Goal: Information Seeking & Learning: Learn about a topic

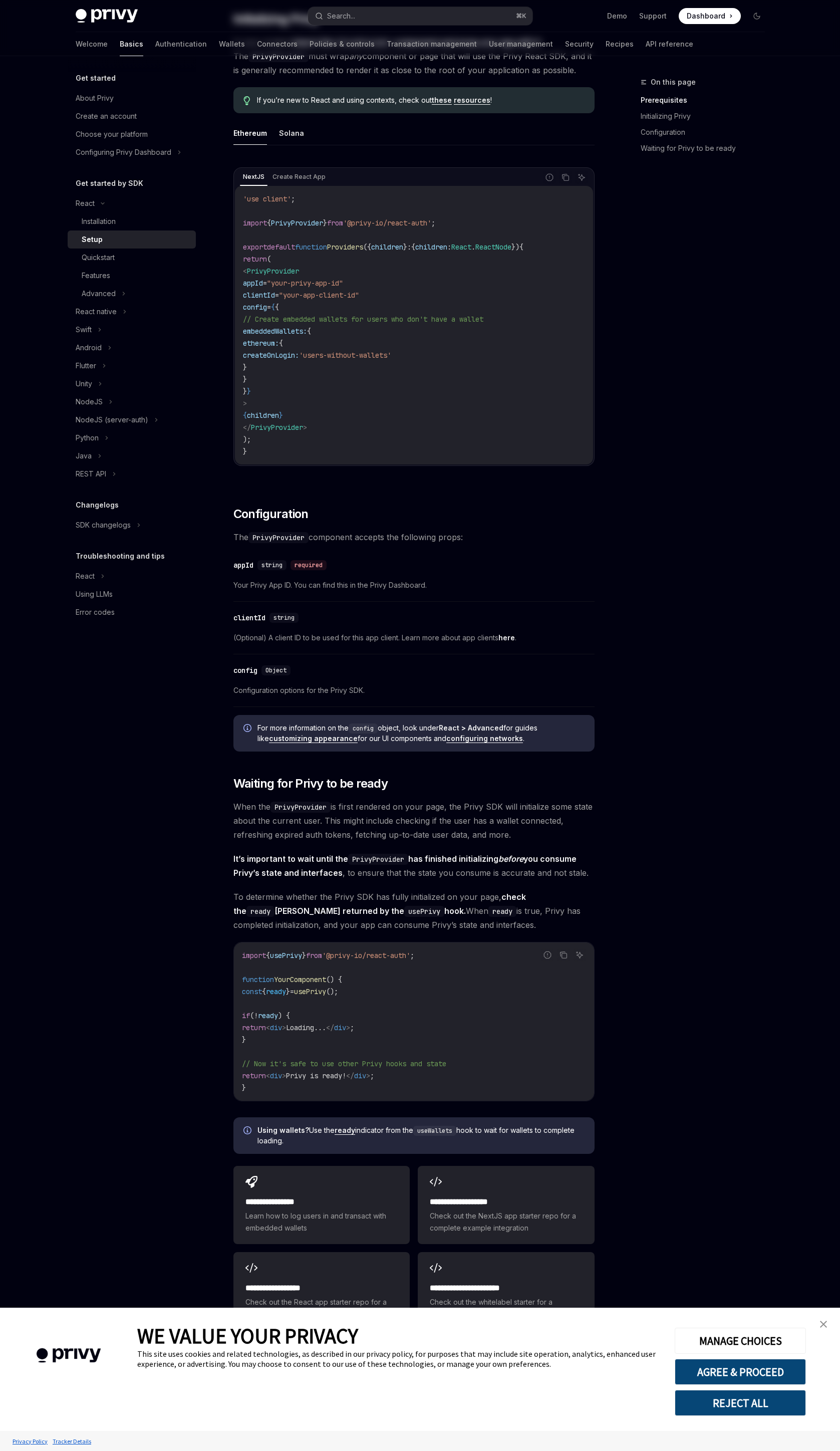
scroll to position [282, 0]
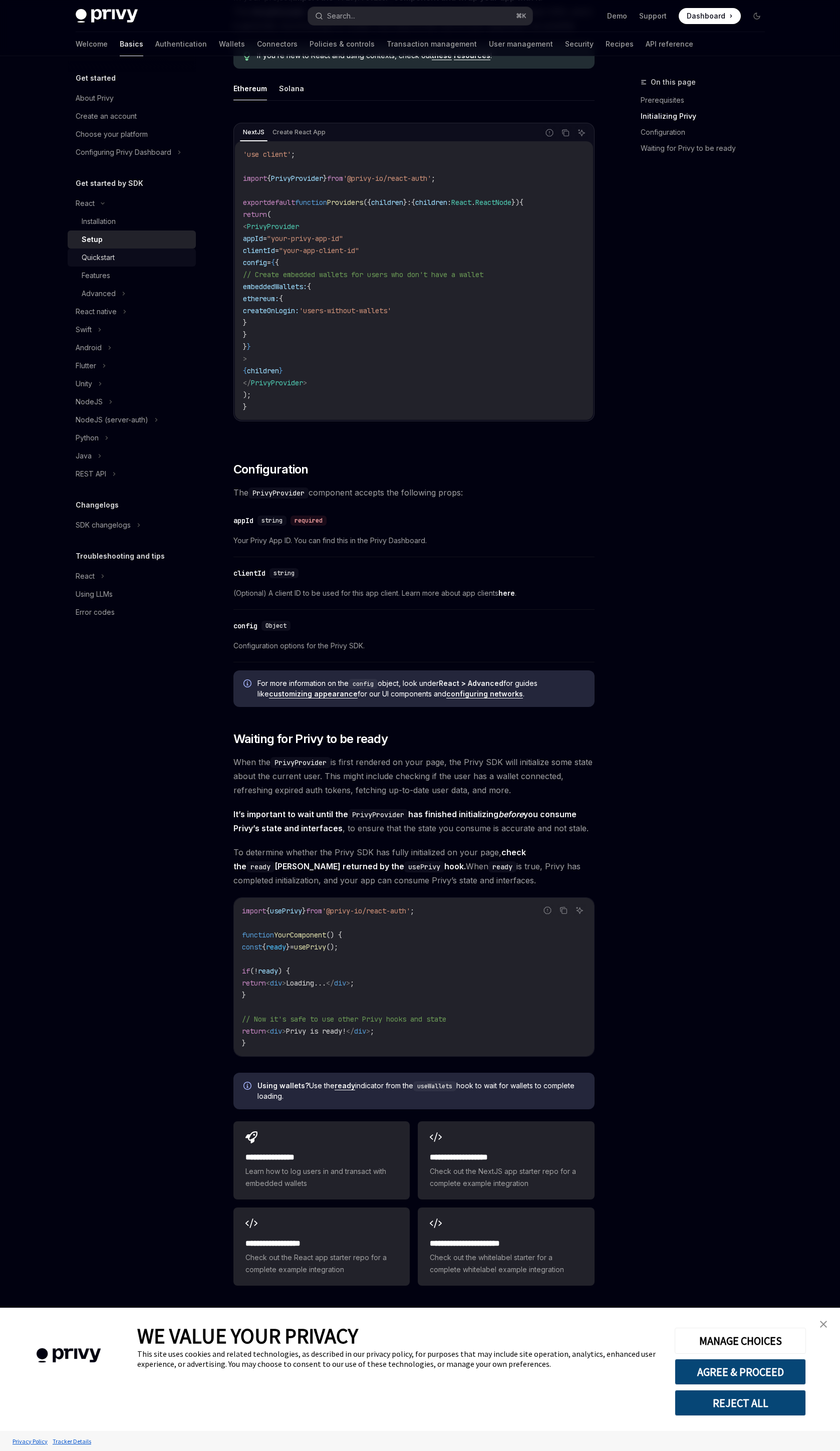
click at [107, 253] on div "Quickstart" at bounding box center [98, 257] width 33 height 12
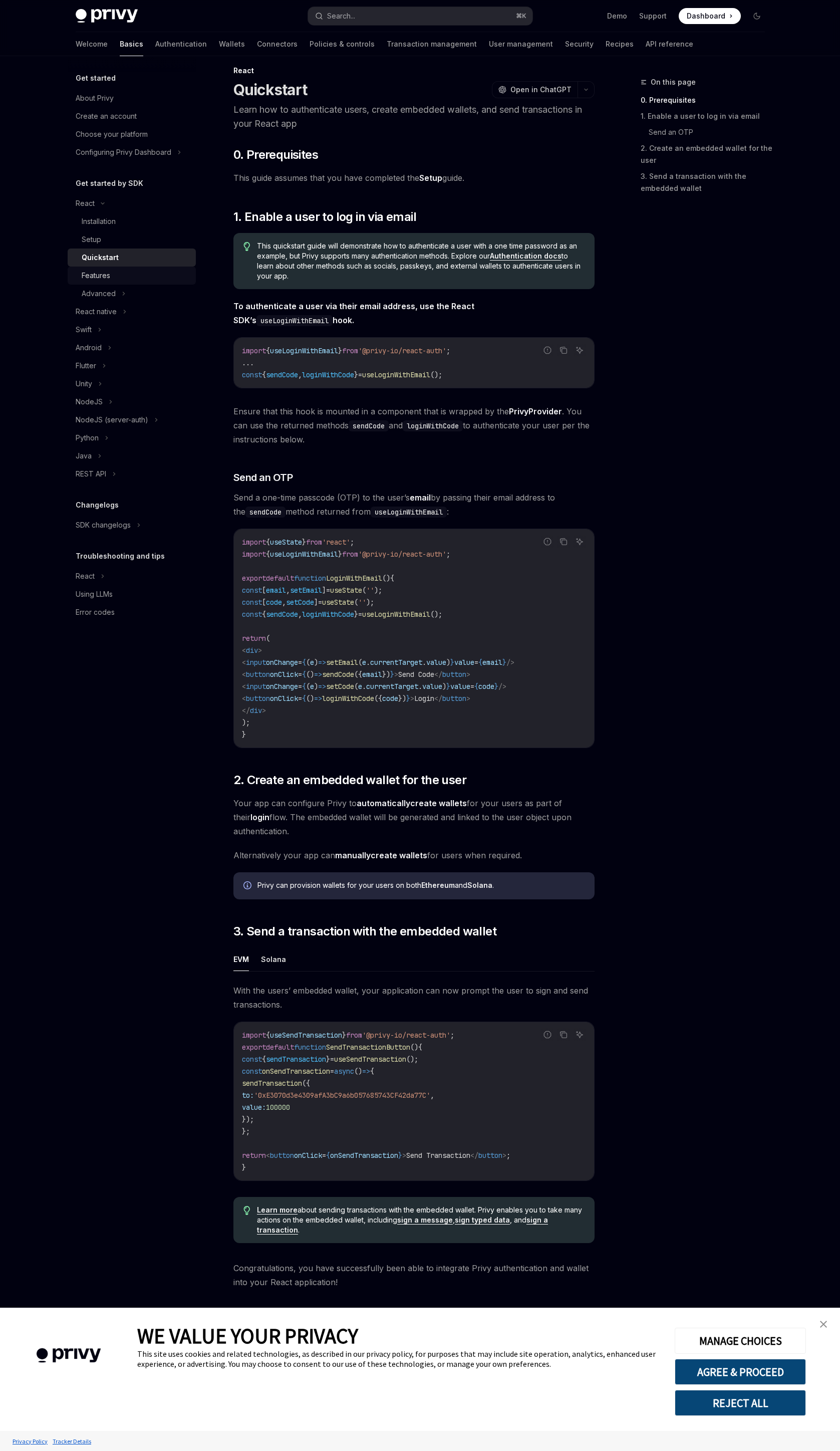
click at [102, 272] on div "Features" at bounding box center [95, 275] width 29 height 12
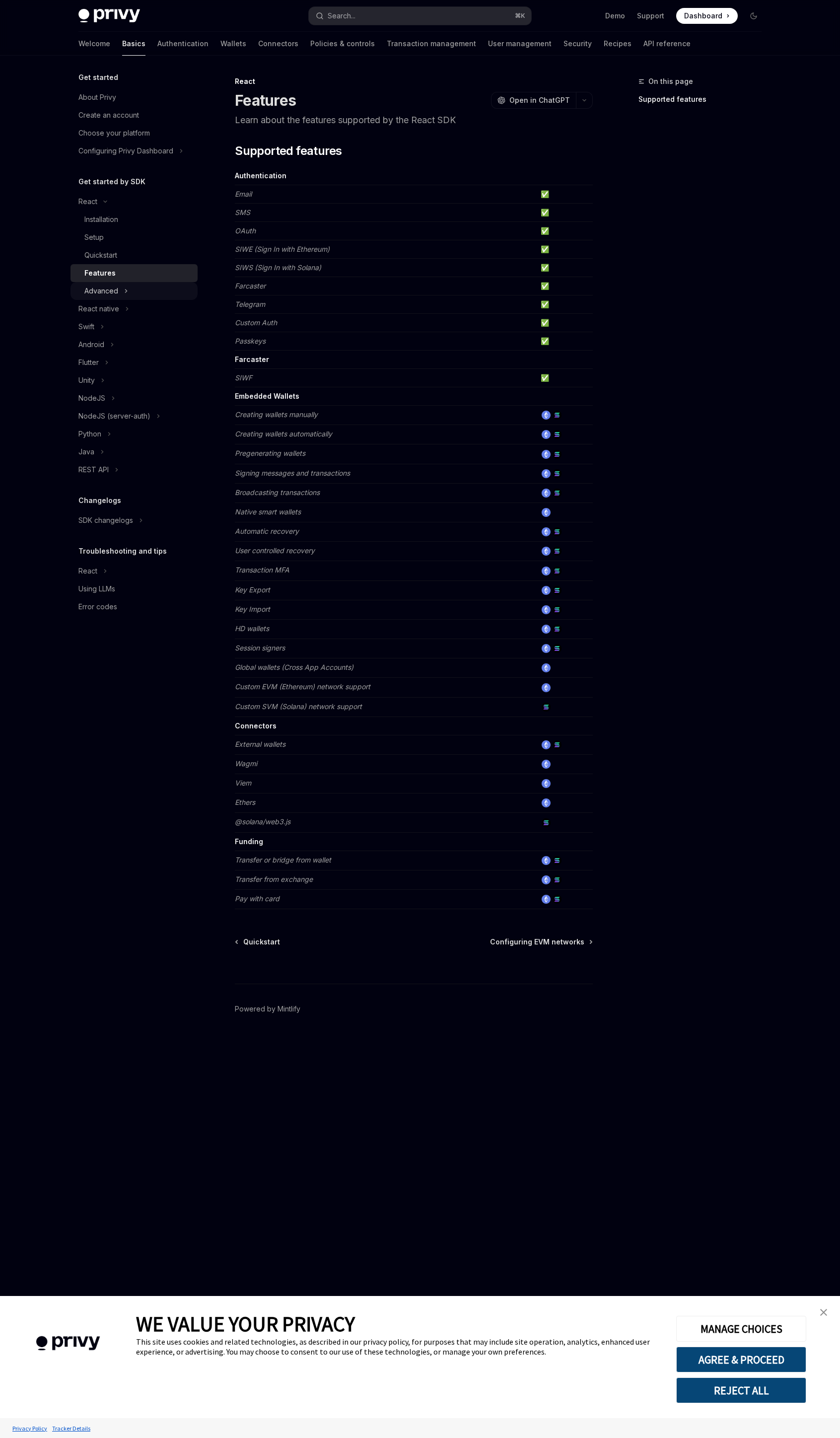
click at [101, 289] on div "Advanced" at bounding box center [101, 291] width 34 height 12
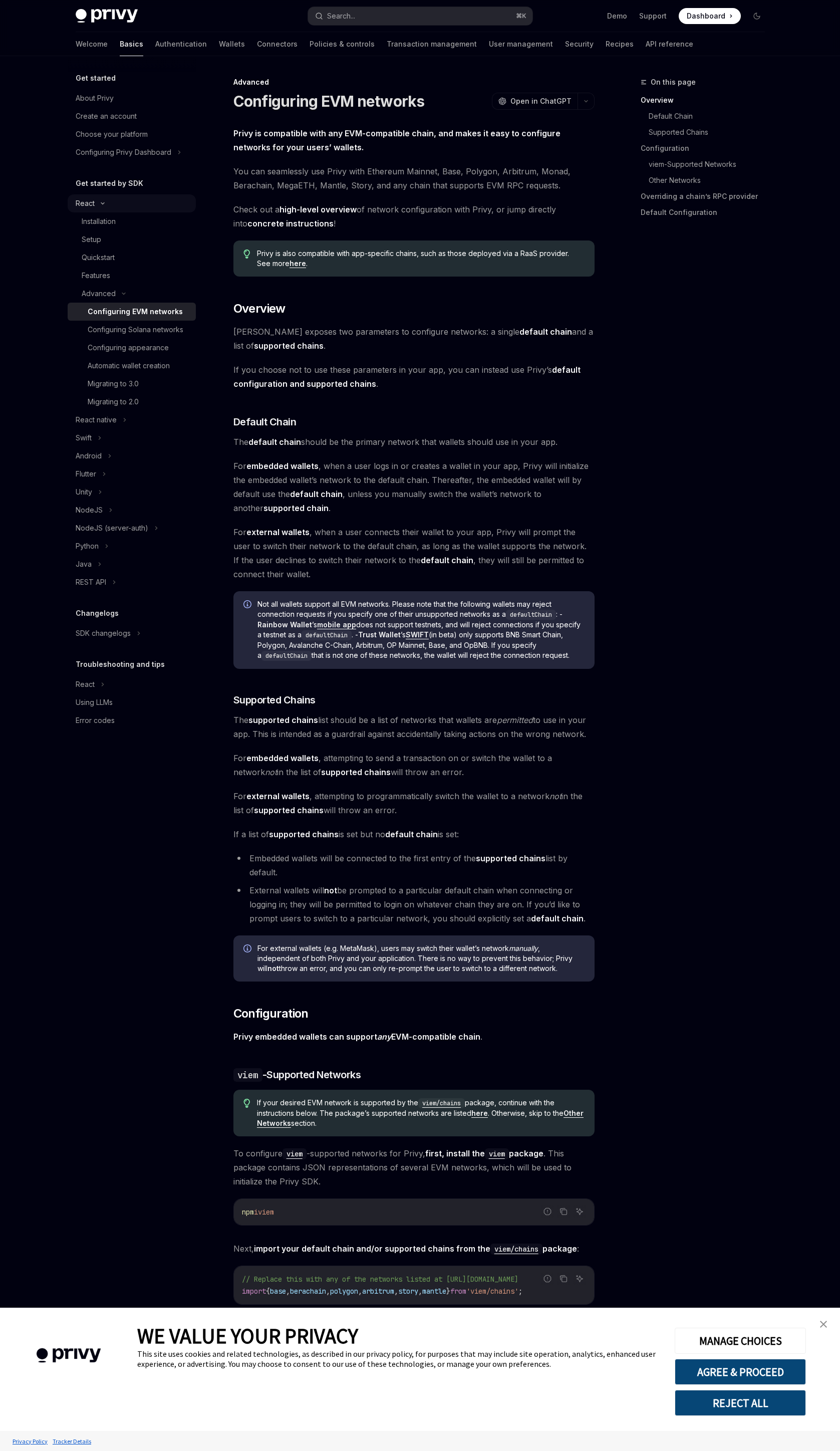
click at [103, 205] on icon at bounding box center [102, 203] width 12 height 4
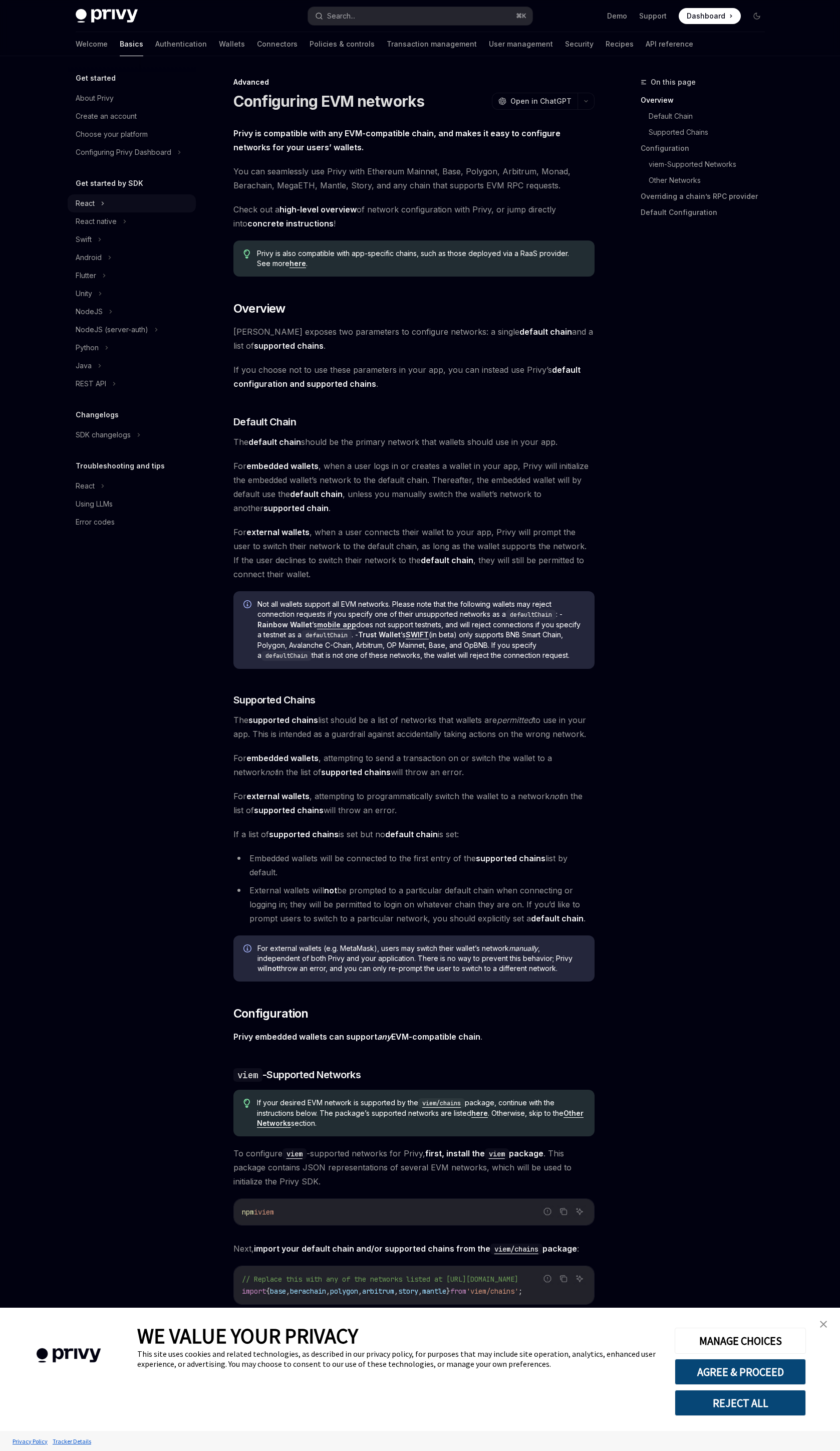
click at [92, 201] on div "React" at bounding box center [85, 203] width 19 height 12
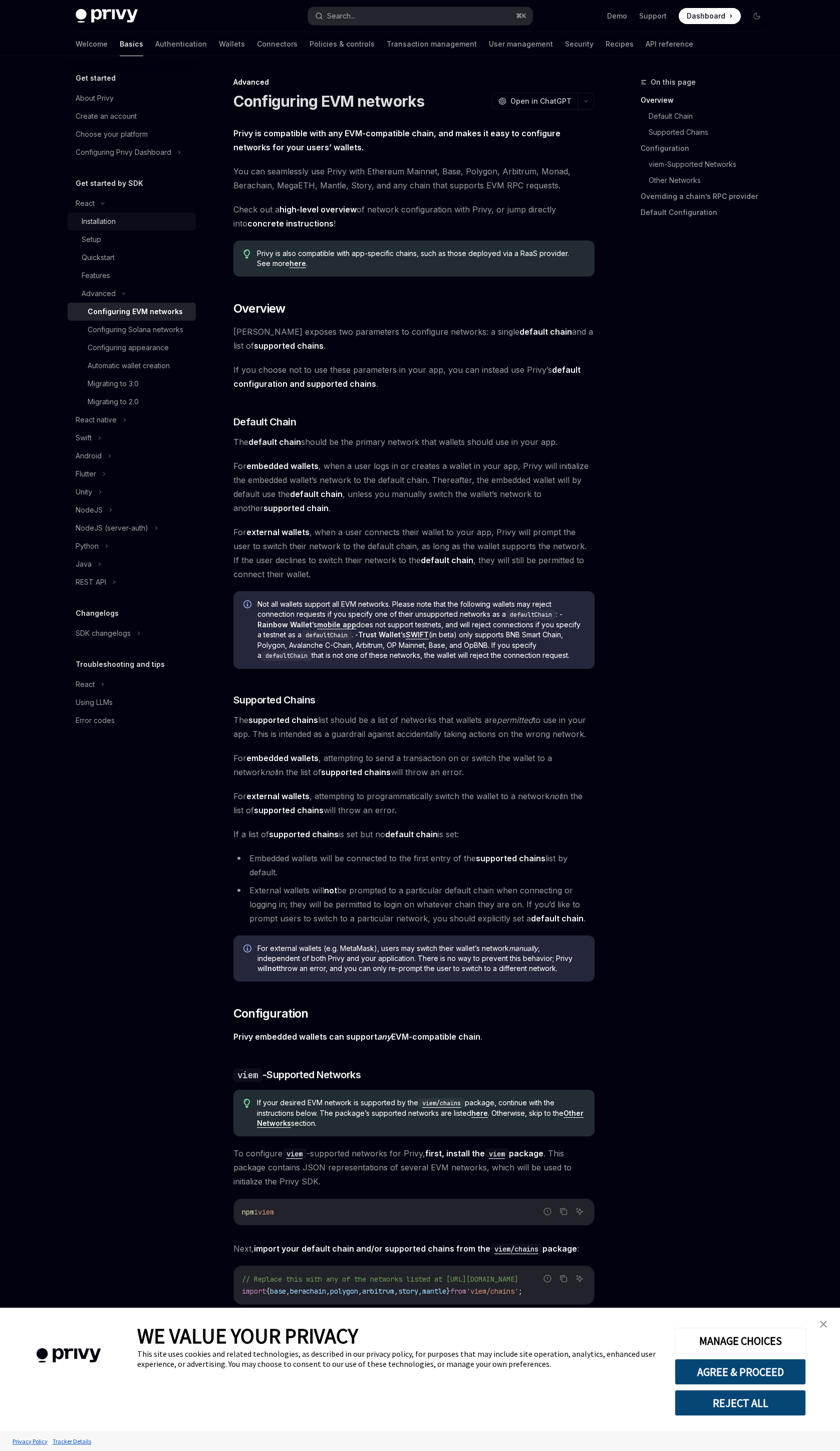
click at [93, 217] on div "Installation" at bounding box center [98, 221] width 34 height 12
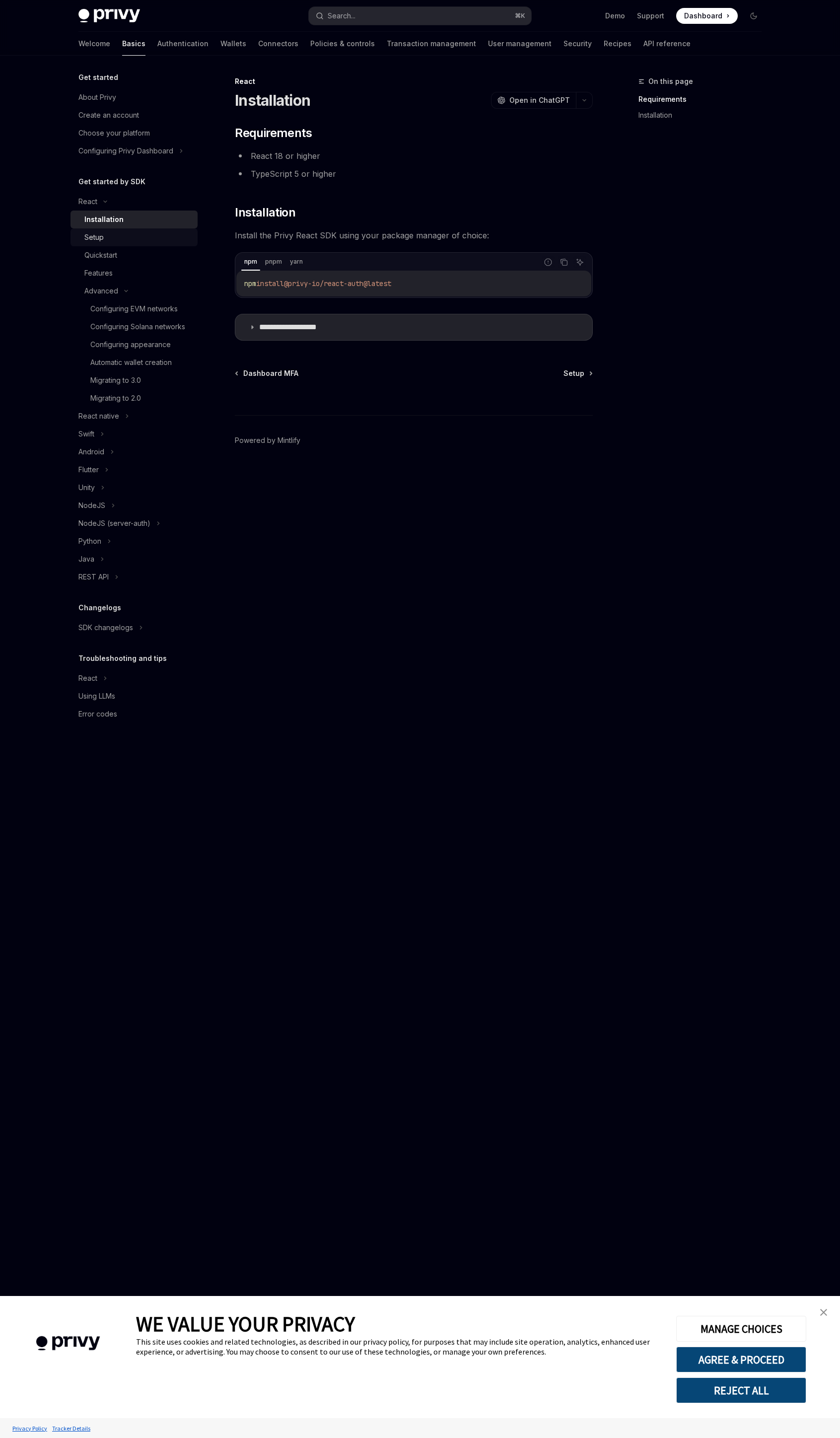
click at [128, 234] on div "Setup" at bounding box center [137, 237] width 107 height 12
type textarea "*"
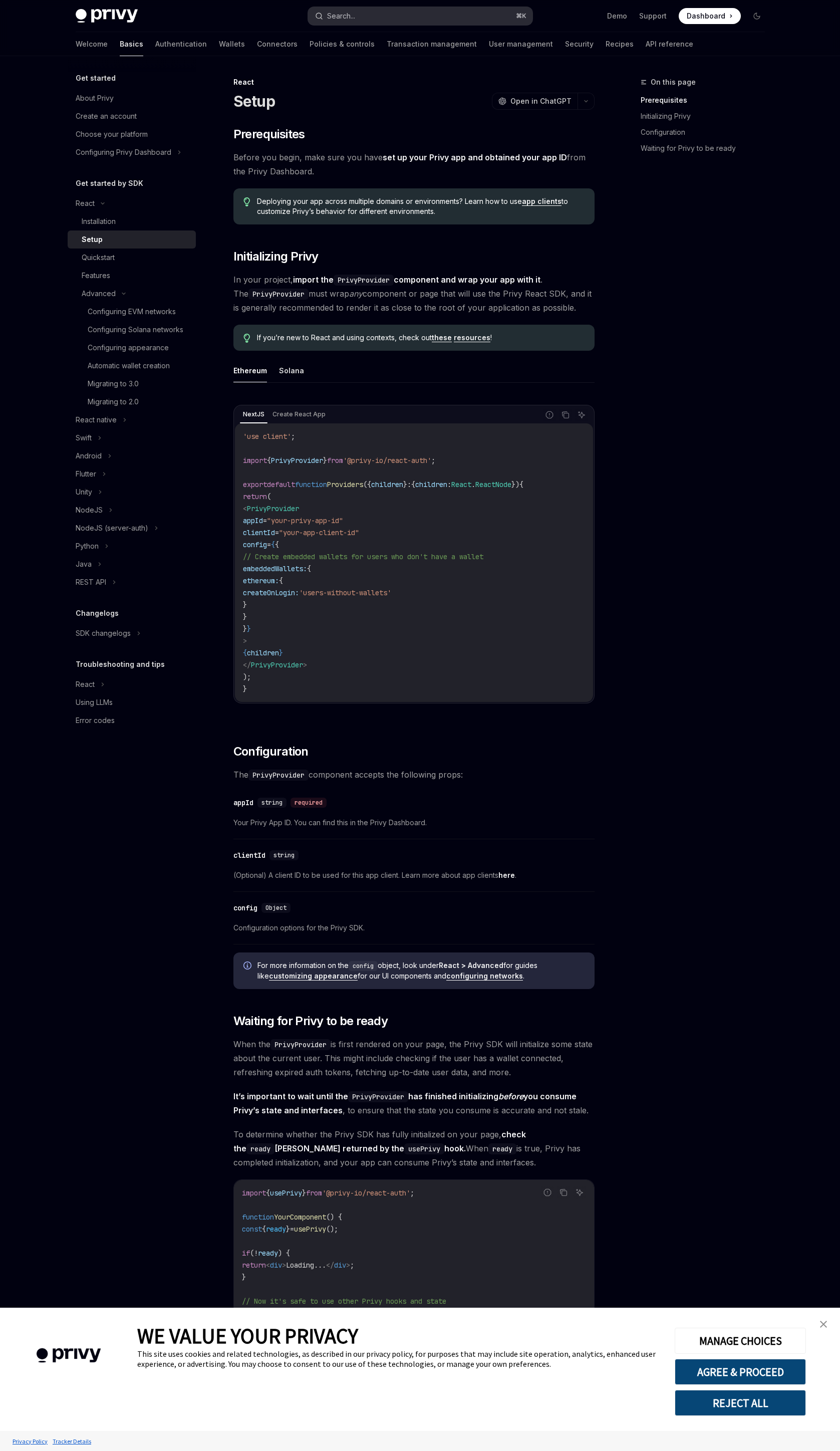
click at [419, 10] on button "Search... ⌘ K" at bounding box center [420, 16] width 224 height 18
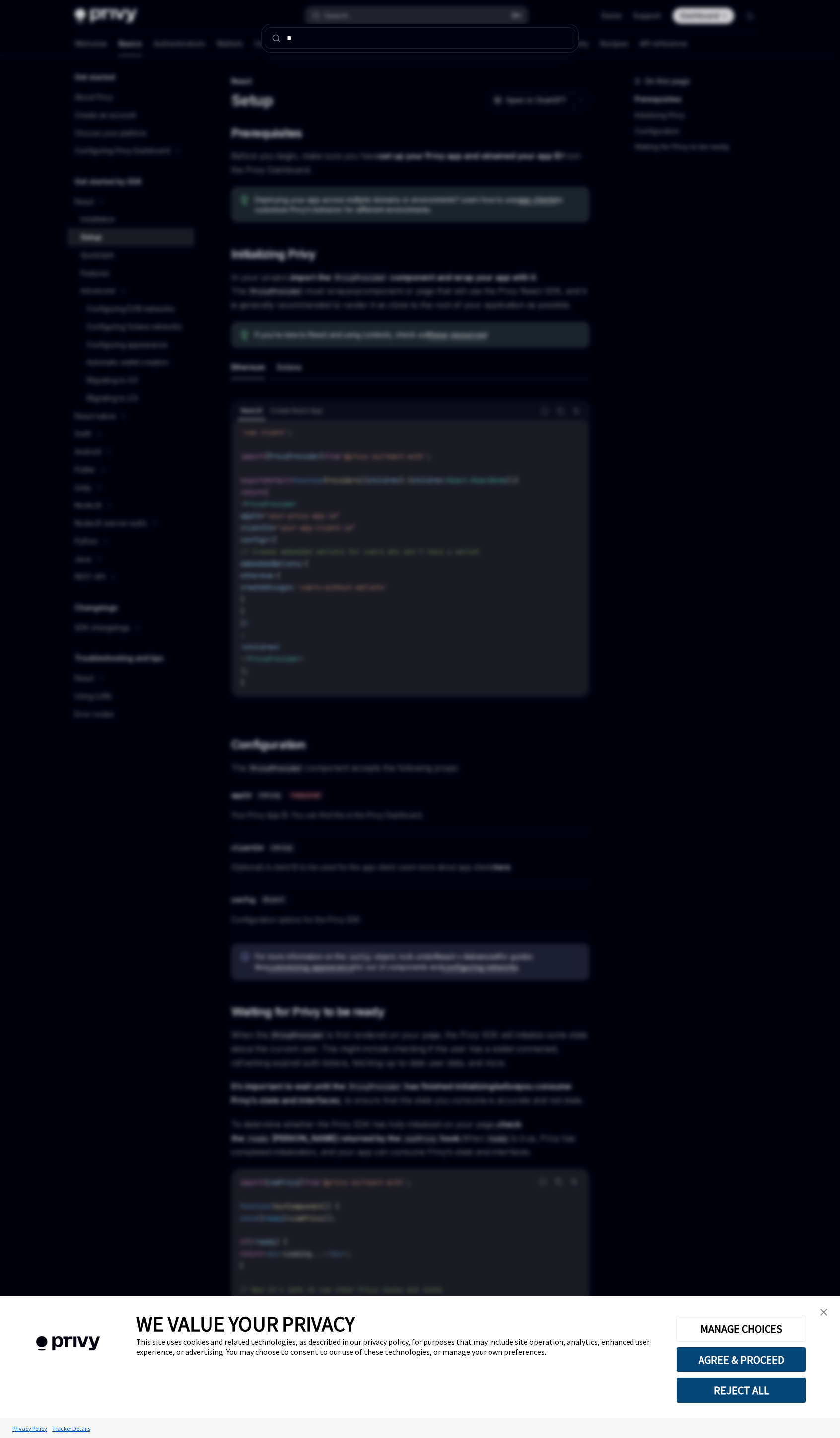
type input "**"
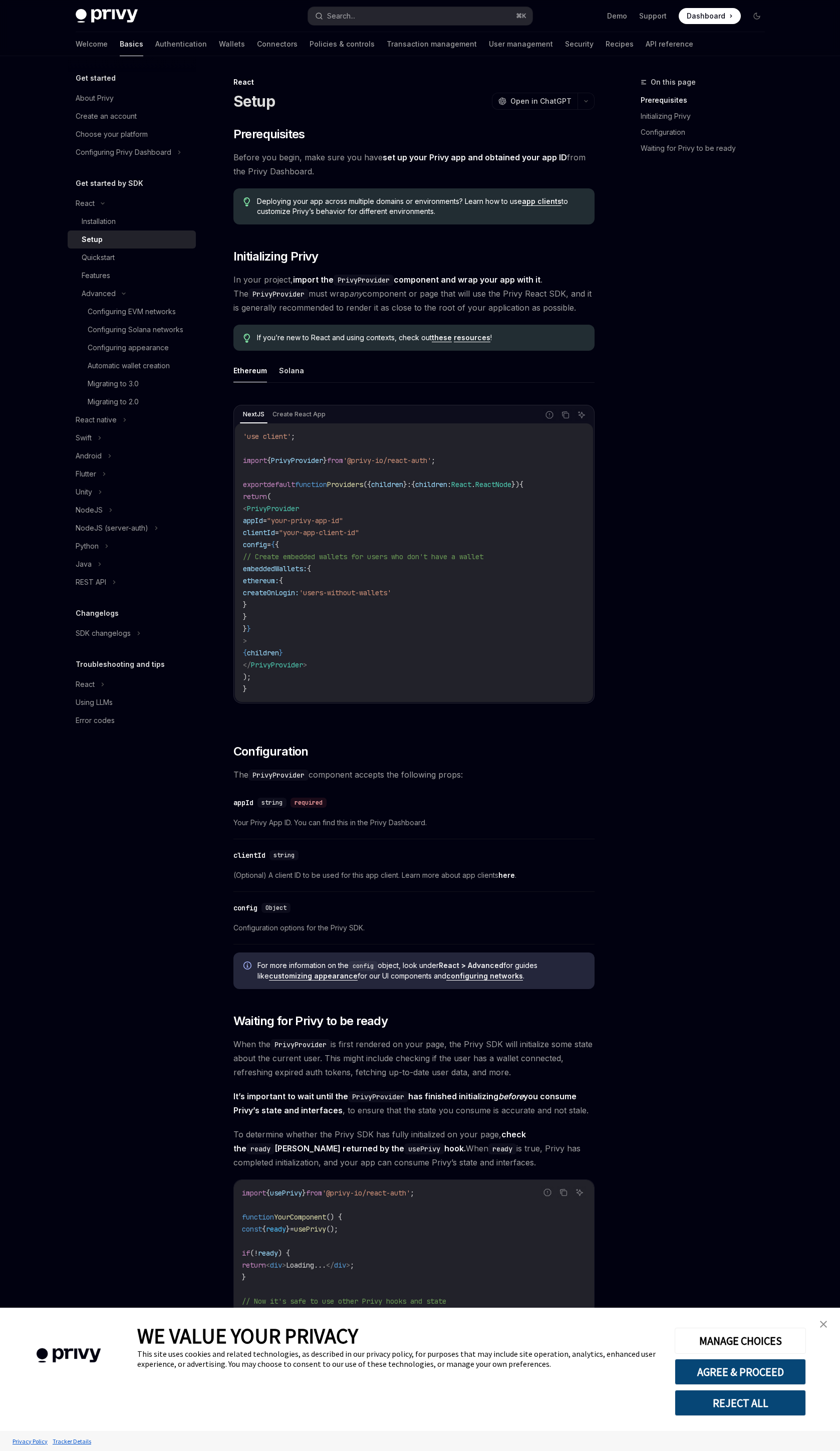
type textarea "*"
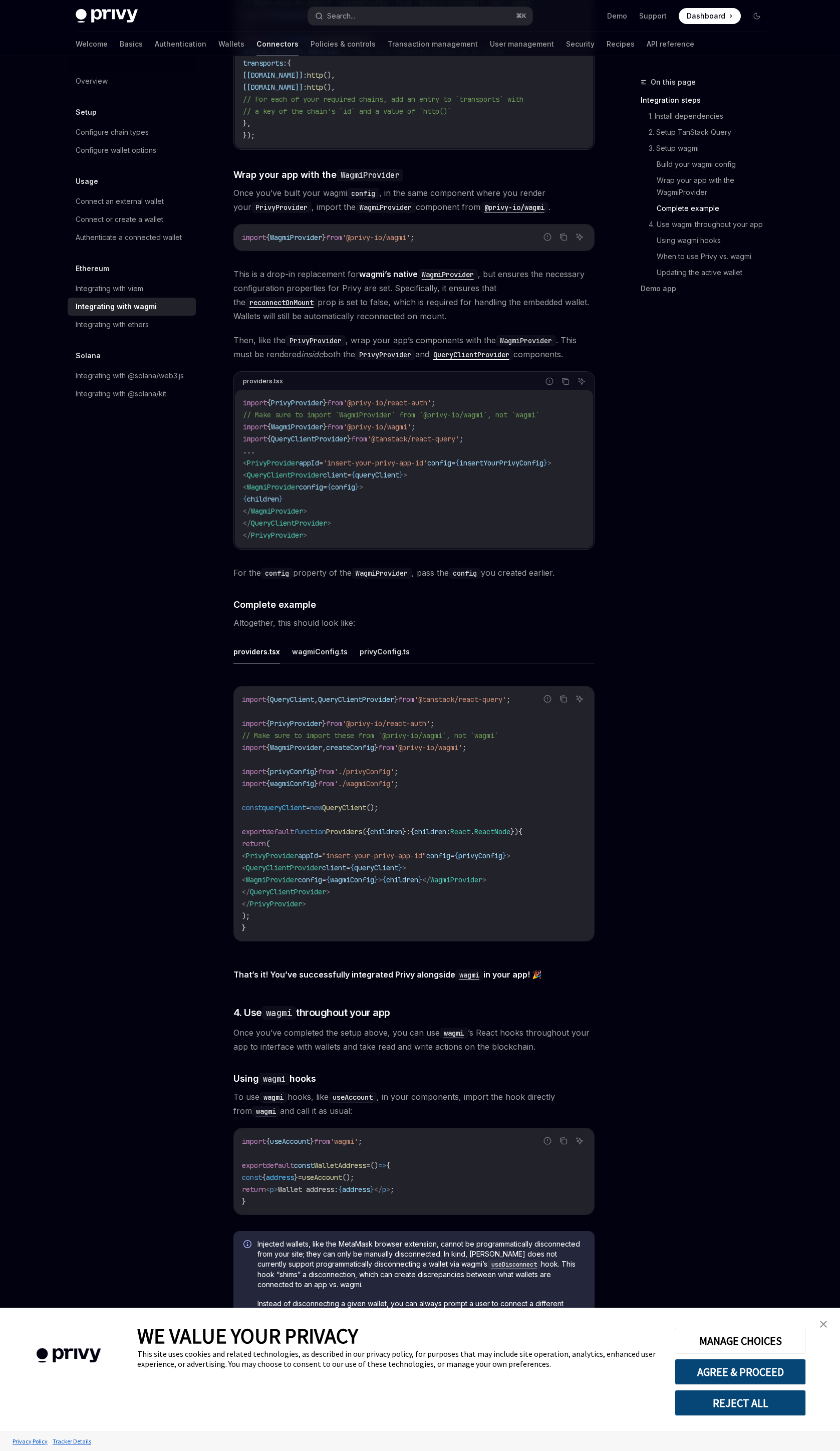
scroll to position [1879, 0]
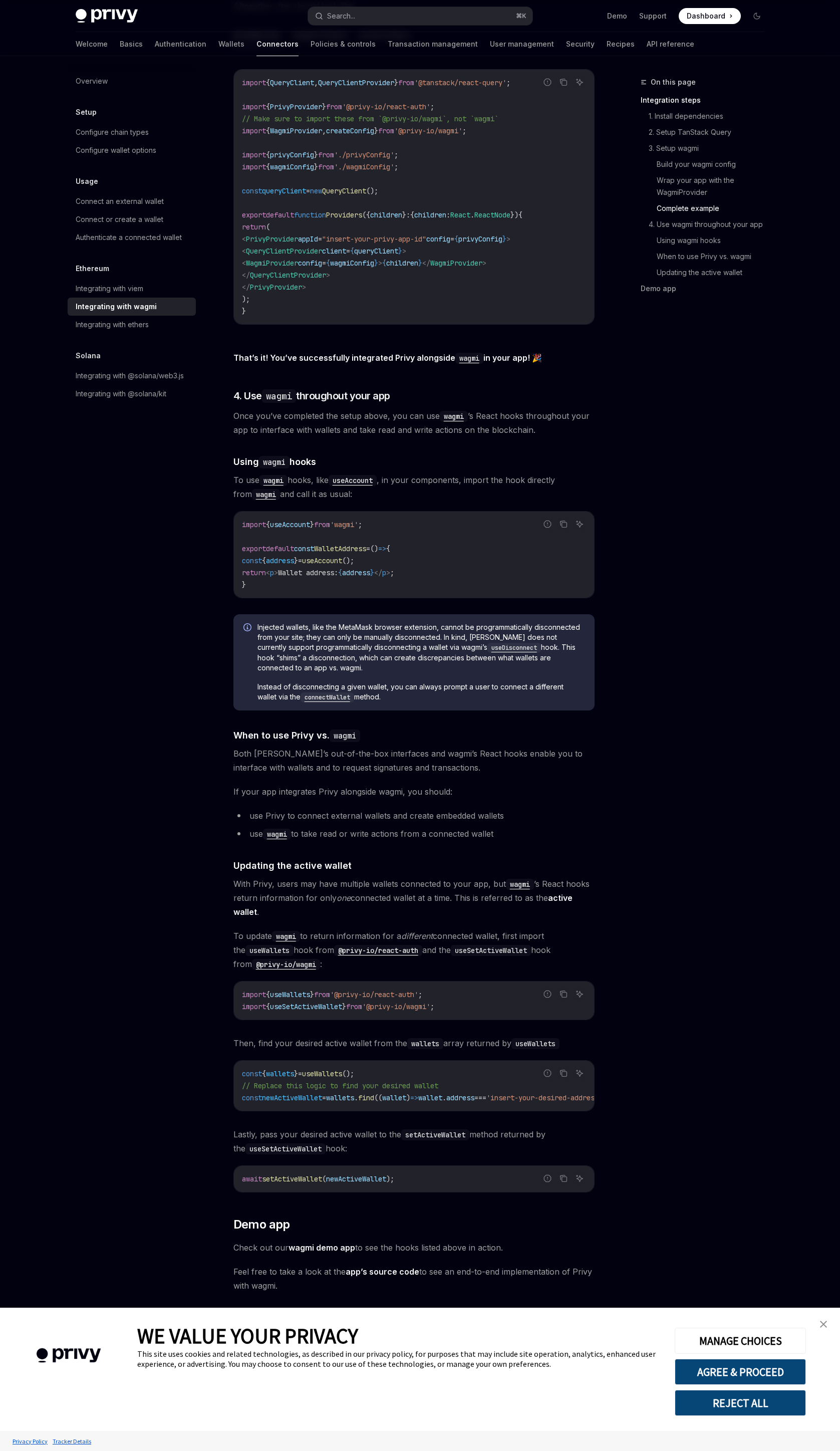
drag, startPoint x: 405, startPoint y: 1107, endPoint x: 440, endPoint y: 1110, distance: 35.1
click at [442, 1107] on div "Report incorrect code Copy Ask AI const { wallets } = useWallets (); // Replace…" at bounding box center [414, 1085] width 361 height 51
click at [449, 1101] on div "const { wallets } = useWallets (); // Replace this logic to find your desired w…" at bounding box center [414, 1085] width 360 height 50
